Goal: Information Seeking & Learning: Check status

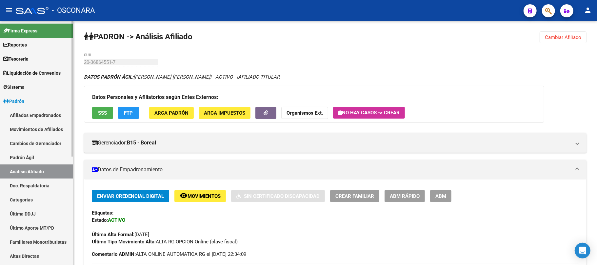
scroll to position [218, 0]
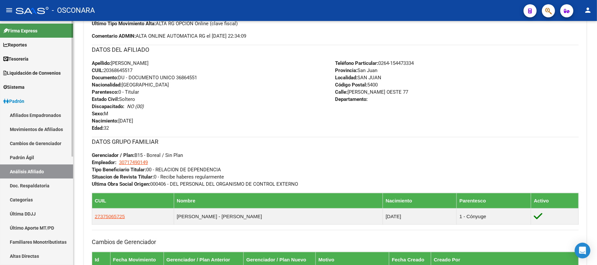
click at [27, 158] on link "Padrón Ágil" at bounding box center [36, 157] width 73 height 14
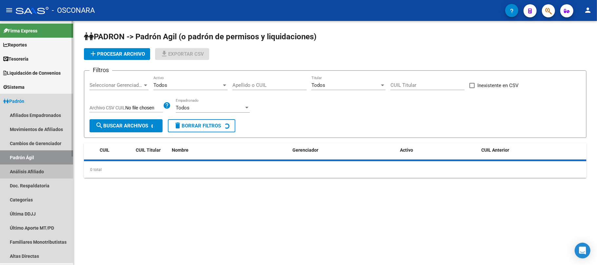
click at [30, 170] on link "Análisis Afiliado" at bounding box center [36, 172] width 73 height 14
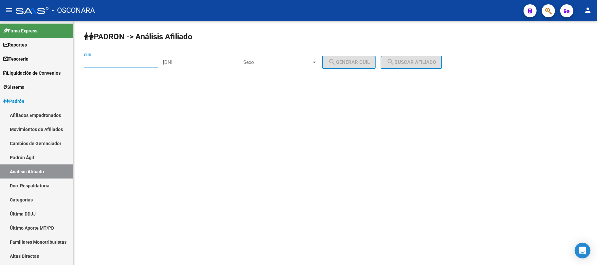
click at [136, 61] on input "CUIL" at bounding box center [121, 62] width 74 height 6
paste input "23-39101256-3"
type input "23-39101256-3"
click at [403, 48] on div "PADRON -> Análisis Afiliado 23-39101256-3 CUIL | DNI Sexo Sexo search Generar C…" at bounding box center [335, 55] width 524 height 69
click at [403, 54] on div "PADRON -> Análisis Afiliado 23-39101256-3 CUIL | DNI Sexo Sexo search Generar C…" at bounding box center [335, 55] width 524 height 69
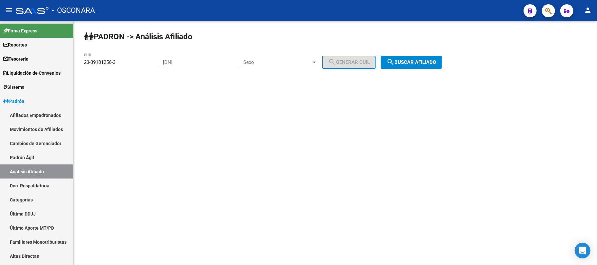
click at [407, 58] on button "search Buscar afiliado" at bounding box center [411, 62] width 61 height 13
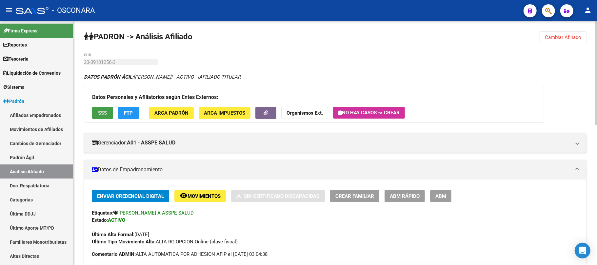
click at [99, 113] on span "SSS" at bounding box center [102, 113] width 9 height 6
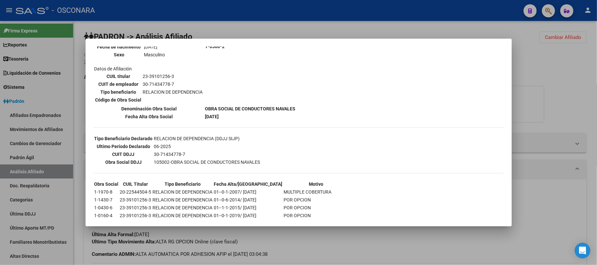
scroll to position [122, 0]
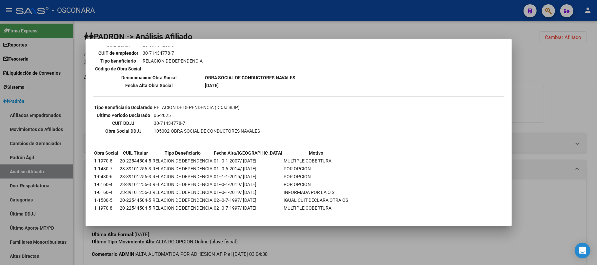
click at [311, 238] on div at bounding box center [298, 132] width 597 height 265
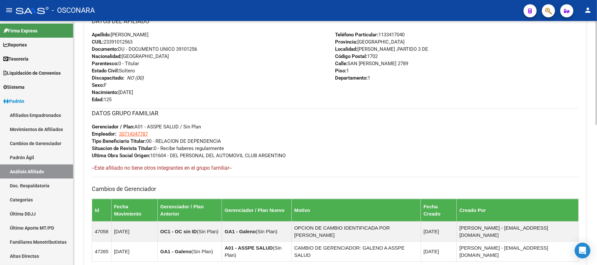
scroll to position [329, 0]
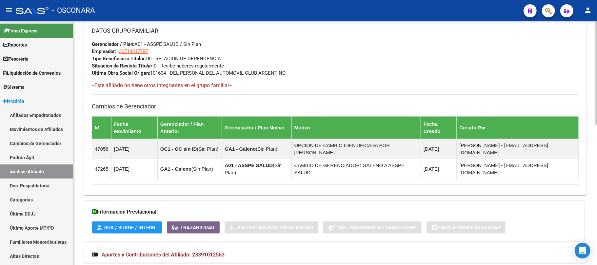
click at [218, 247] on mat-expansion-panel-header "Aportes y Contribuciones del Afiliado: 23391012563" at bounding box center [335, 255] width 503 height 16
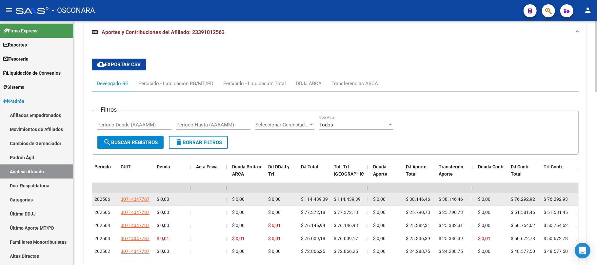
scroll to position [592, 0]
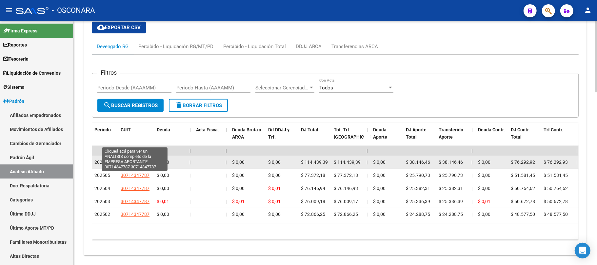
click at [123, 160] on span "30714347787" at bounding box center [135, 162] width 29 height 5
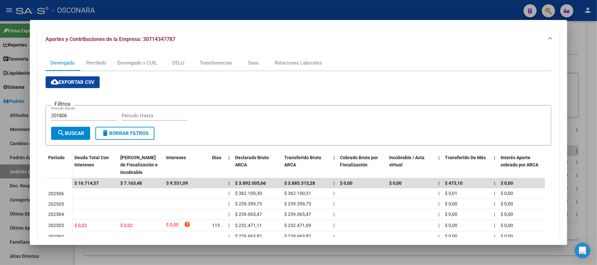
scroll to position [167, 0]
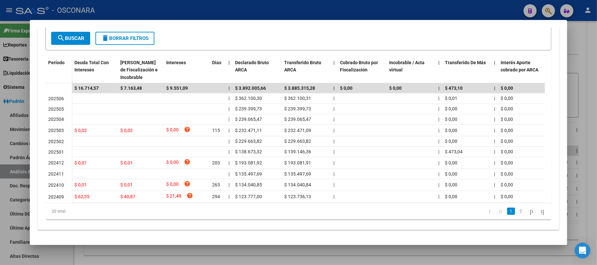
click at [324, 257] on div at bounding box center [298, 132] width 597 height 265
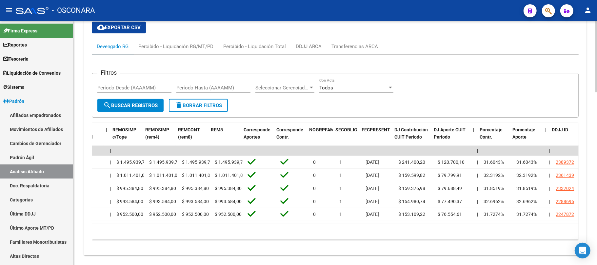
scroll to position [0, 903]
